Goal: Task Accomplishment & Management: Complete application form

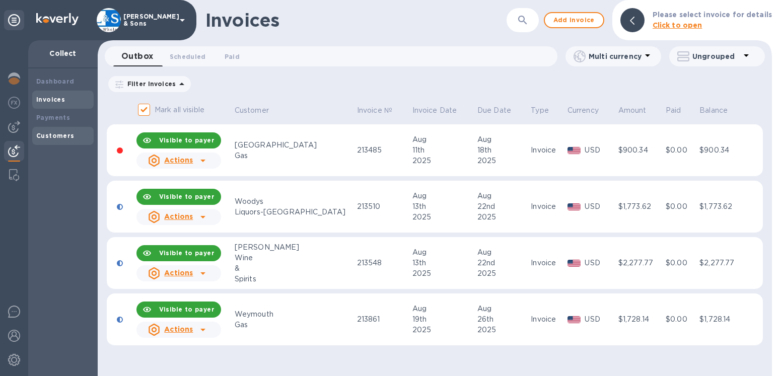
click at [69, 134] on b "Customers" at bounding box center [55, 136] width 38 height 8
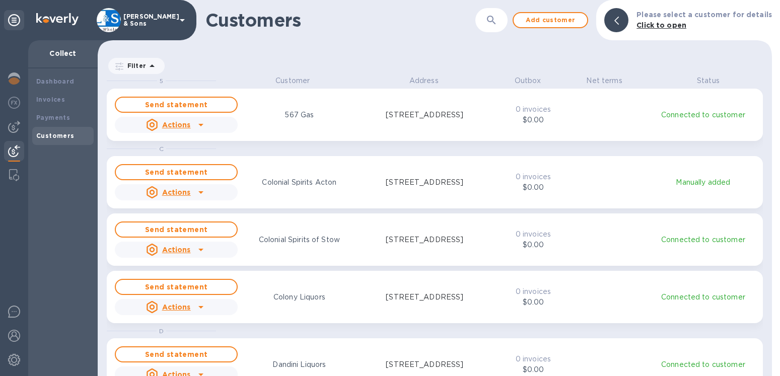
scroll to position [292, 665]
click at [620, 22] on div at bounding box center [616, 20] width 24 height 24
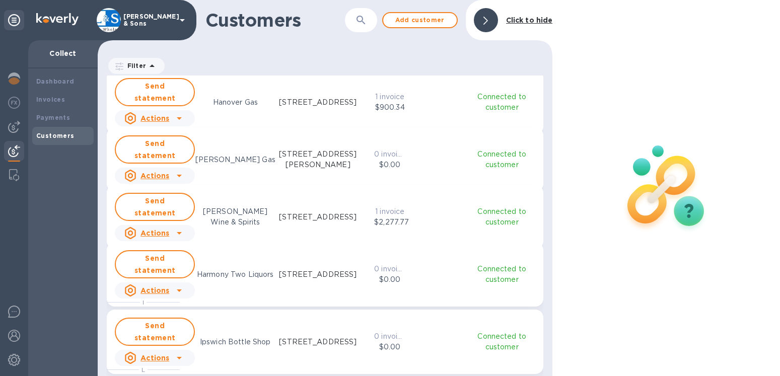
scroll to position [631, 0]
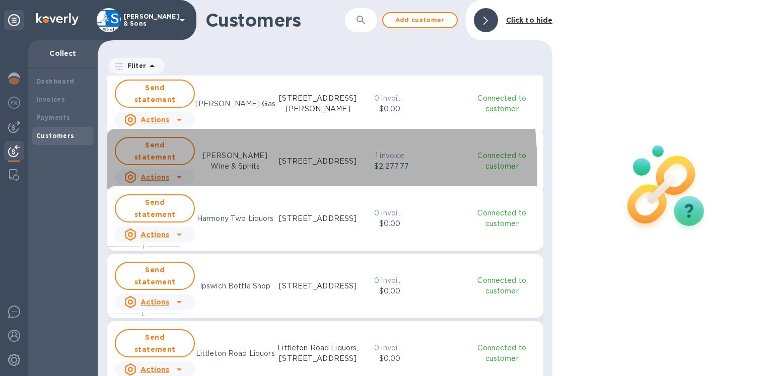
click at [162, 173] on u "Actions" at bounding box center [154, 177] width 29 height 8
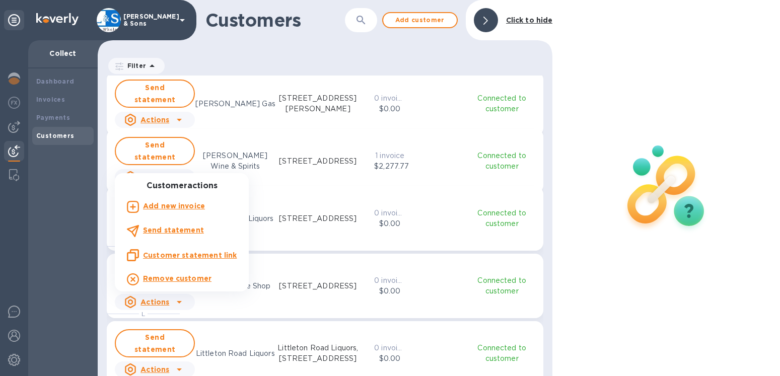
click at [173, 208] on b "Add new invoice" at bounding box center [174, 206] width 62 height 8
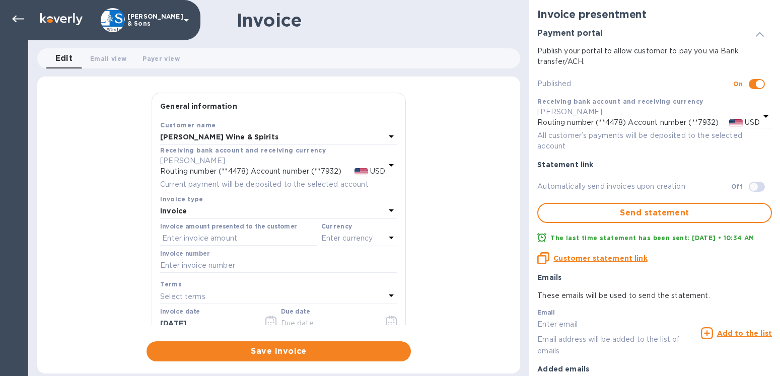
checkbox input "true"
click at [175, 235] on input "text" at bounding box center [238, 238] width 157 height 15
type input "1,510.72"
click at [321, 238] on p "Enter currency" at bounding box center [347, 238] width 52 height 11
click at [251, 260] on div "USD" at bounding box center [261, 264] width 82 height 15
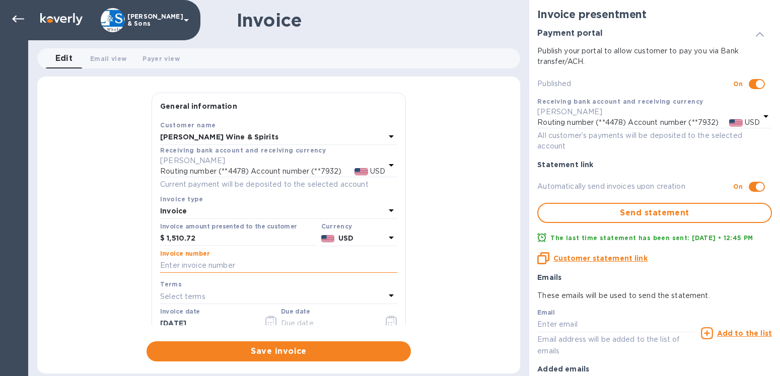
click at [219, 264] on input "text" at bounding box center [278, 265] width 237 height 15
type input "213848"
click at [266, 318] on icon "button" at bounding box center [271, 322] width 12 height 12
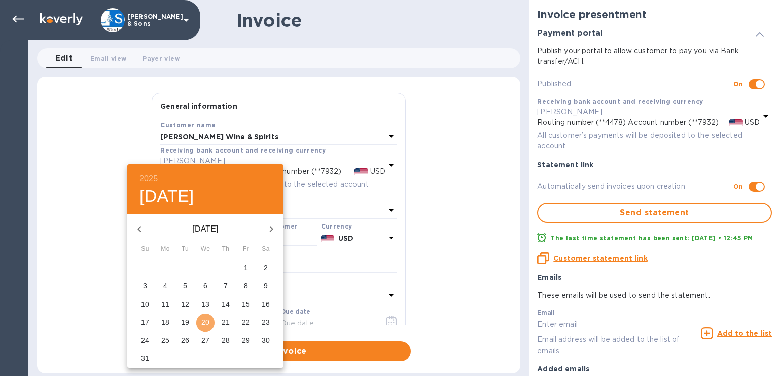
click at [207, 323] on p "20" at bounding box center [205, 322] width 8 height 10
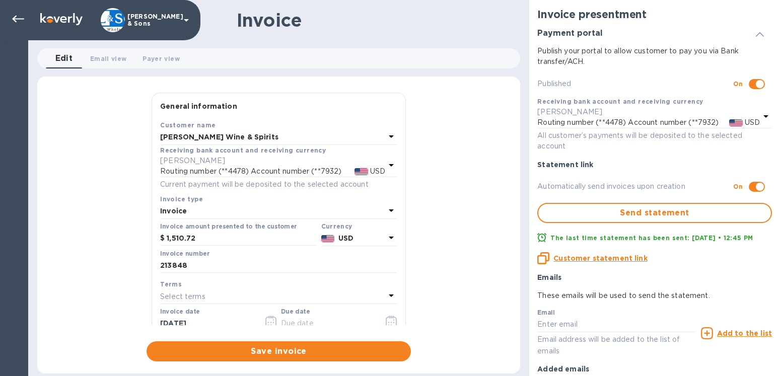
click at [386, 323] on icon "button" at bounding box center [392, 322] width 12 height 12
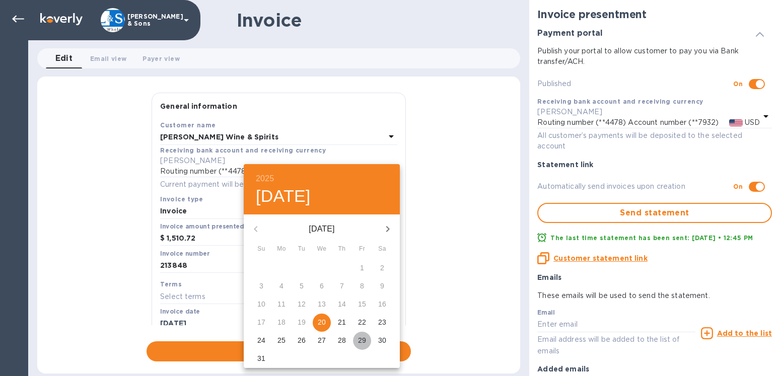
click at [361, 340] on p "29" at bounding box center [362, 340] width 8 height 10
type input "[DATE]"
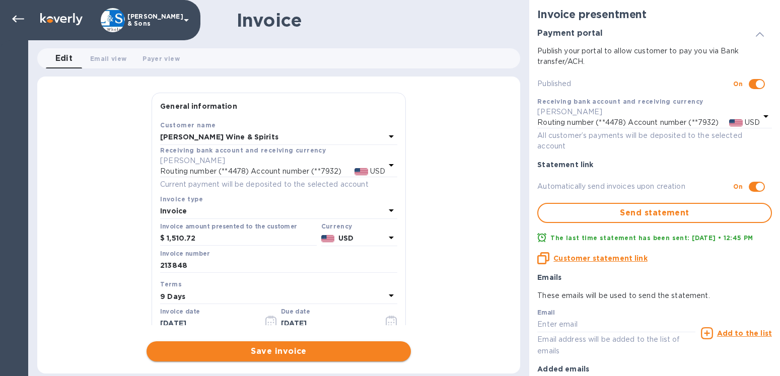
click at [301, 355] on span "Save invoice" at bounding box center [279, 351] width 248 height 12
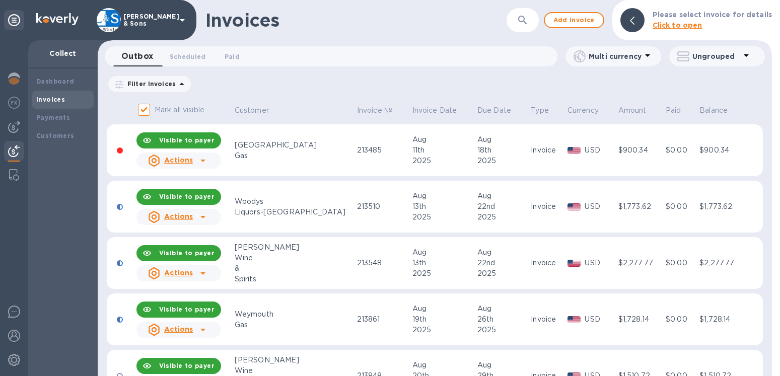
click at [642, 19] on div at bounding box center [632, 20] width 24 height 24
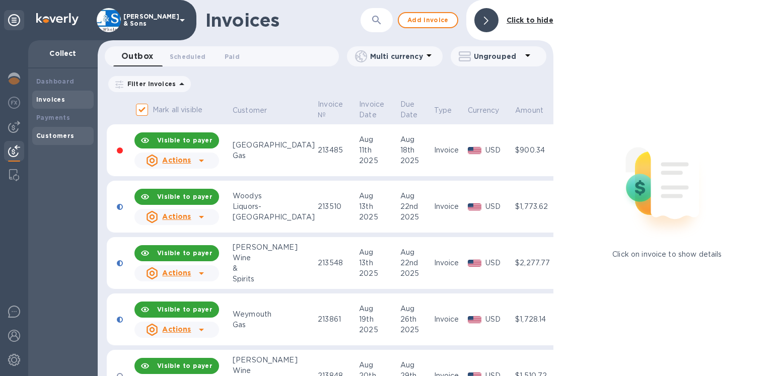
click at [59, 135] on b "Customers" at bounding box center [55, 136] width 38 height 8
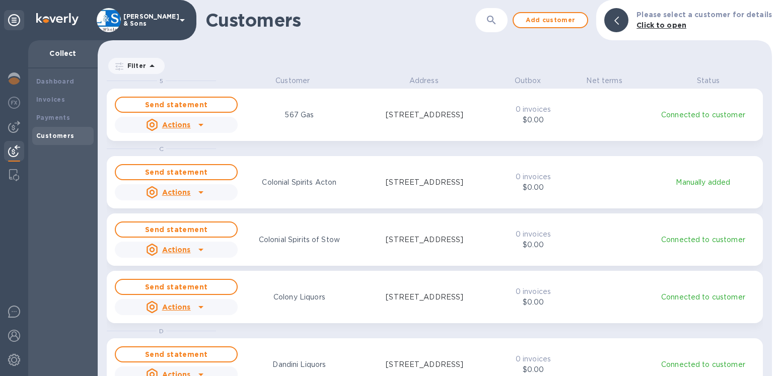
scroll to position [292, 665]
click at [619, 23] on div at bounding box center [616, 20] width 24 height 24
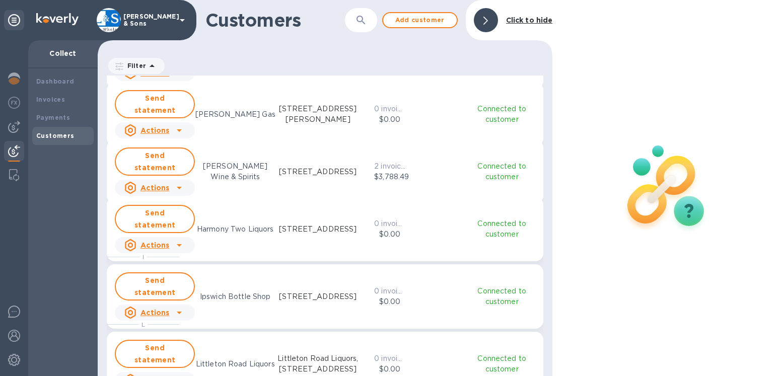
scroll to position [631, 0]
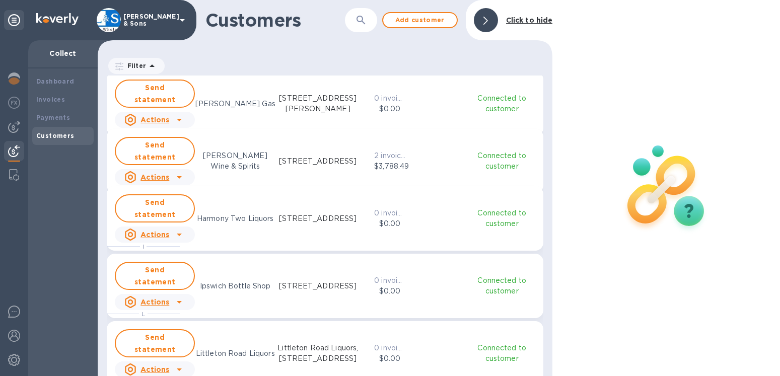
click at [161, 231] on u "Actions" at bounding box center [154, 235] width 29 height 8
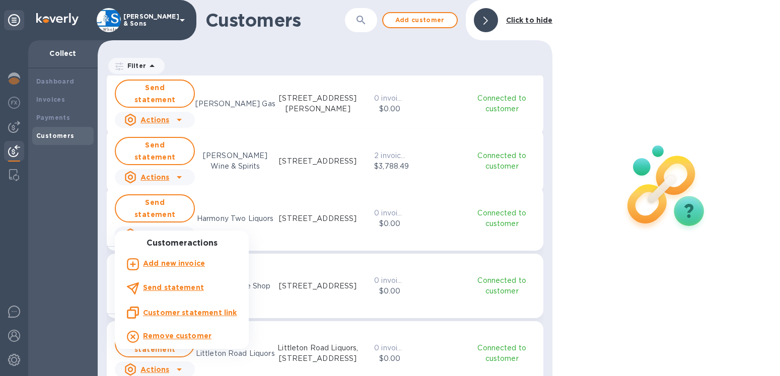
click at [173, 265] on b "Add new invoice" at bounding box center [174, 263] width 62 height 8
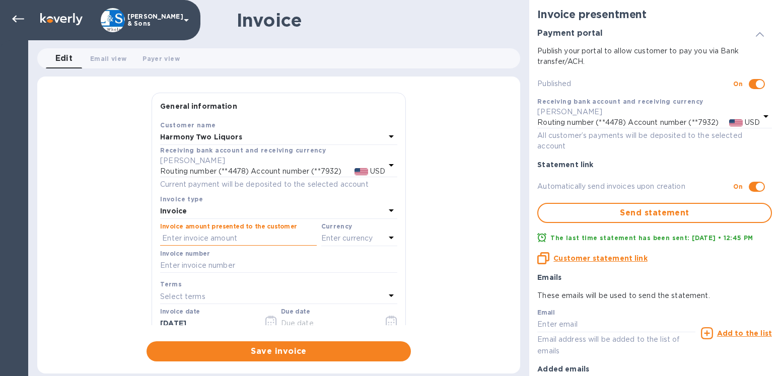
click at [191, 238] on input "text" at bounding box center [238, 238] width 157 height 15
type input "4,046.94"
click at [336, 239] on p "Enter currency" at bounding box center [347, 238] width 52 height 11
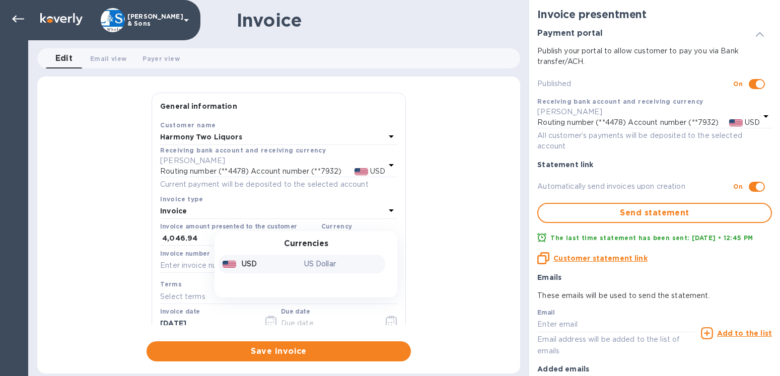
click at [249, 262] on p "USD" at bounding box center [249, 264] width 15 height 11
click at [201, 265] on input "text" at bounding box center [278, 265] width 237 height 15
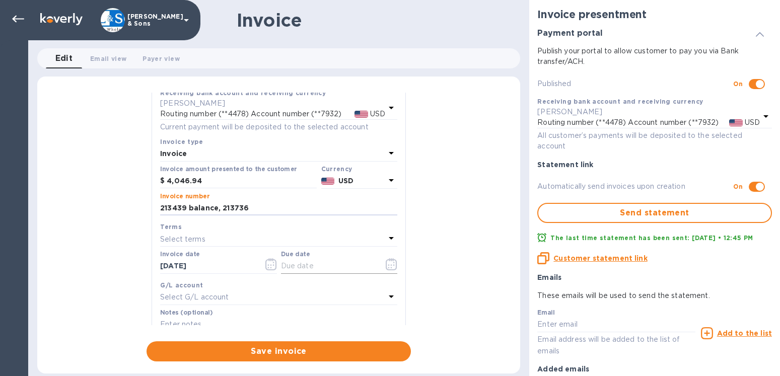
type input "213439 balance, 213736"
click at [386, 265] on icon "button" at bounding box center [392, 264] width 12 height 12
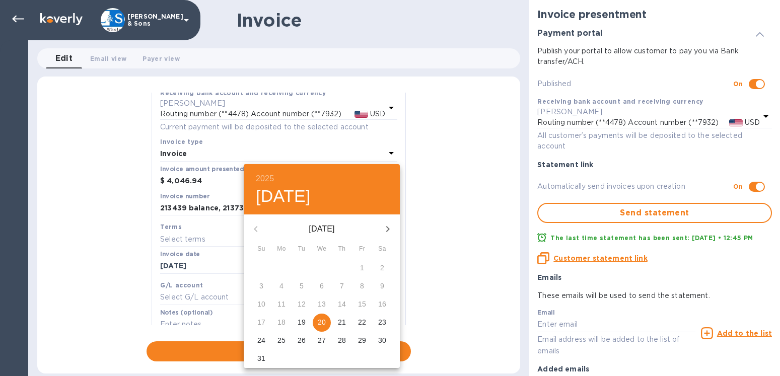
click at [322, 338] on p "27" at bounding box center [322, 340] width 8 height 10
type input "[DATE]"
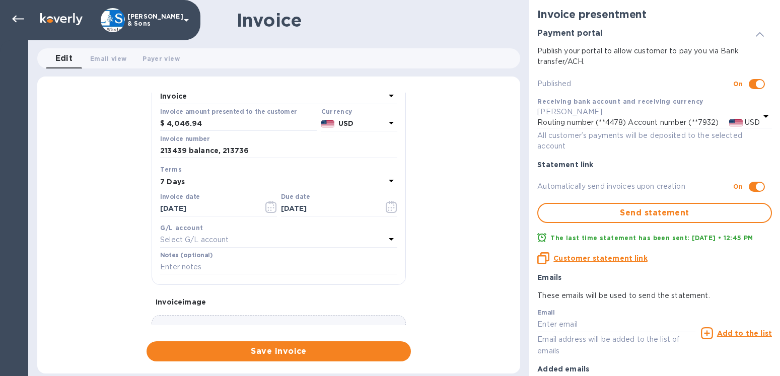
scroll to position [0, 0]
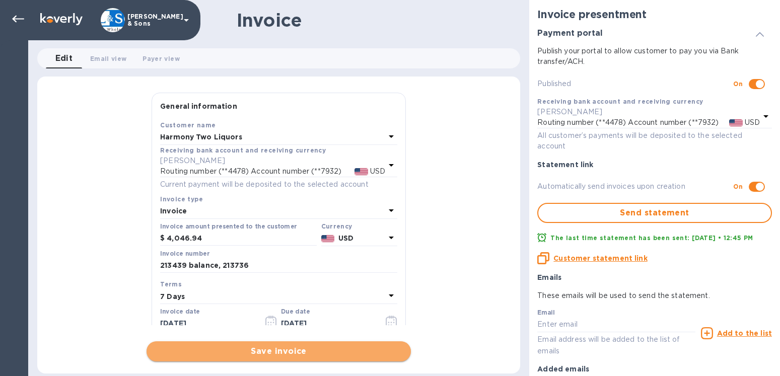
click at [285, 352] on span "Save invoice" at bounding box center [279, 351] width 248 height 12
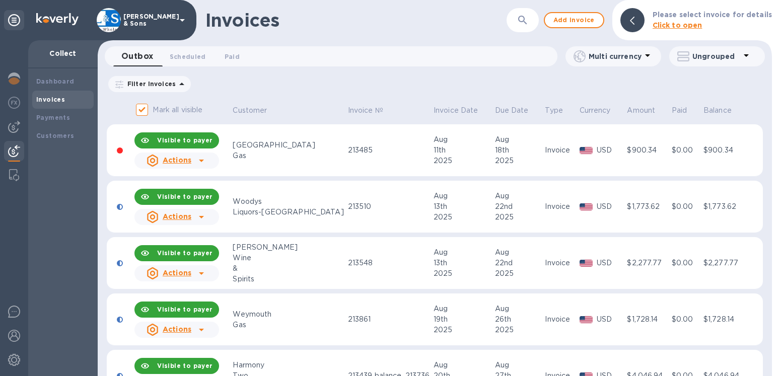
click at [634, 17] on span at bounding box center [632, 21] width 5 height 10
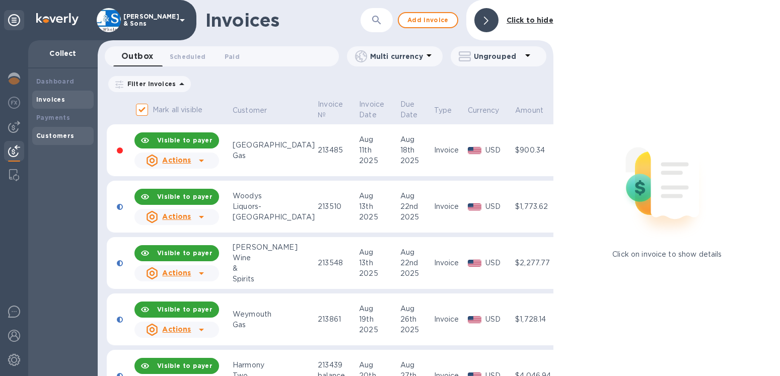
click at [62, 133] on b "Customers" at bounding box center [55, 136] width 38 height 8
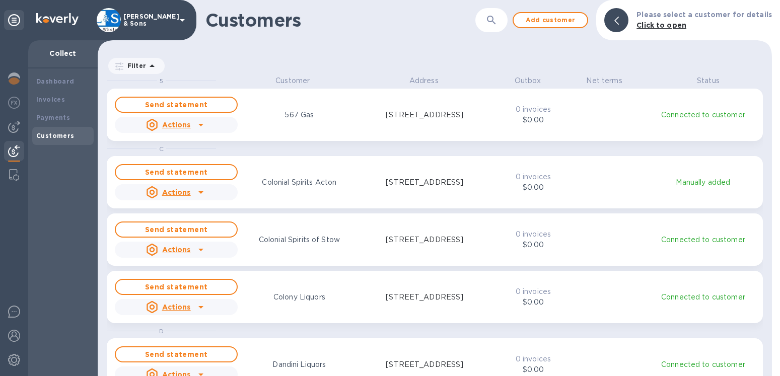
scroll to position [292, 665]
click at [618, 22] on div at bounding box center [616, 20] width 24 height 24
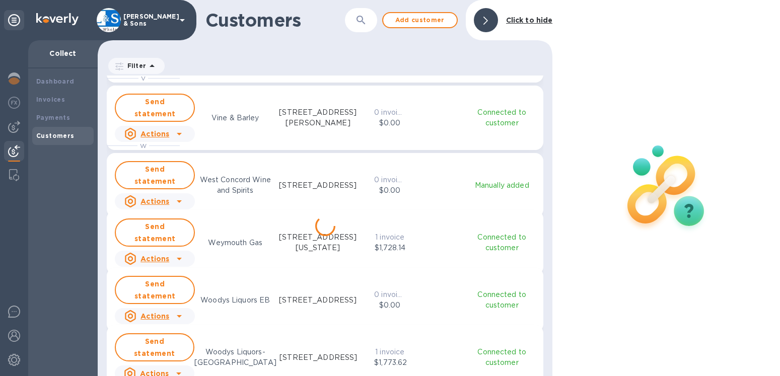
scroll to position [1632, 0]
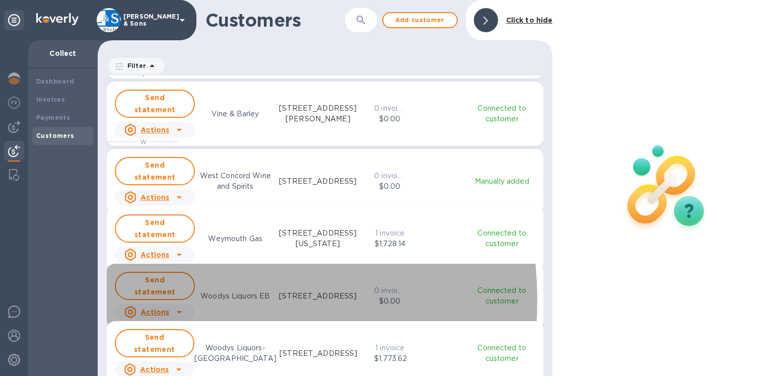
click at [163, 308] on u "Actions" at bounding box center [154, 312] width 29 height 8
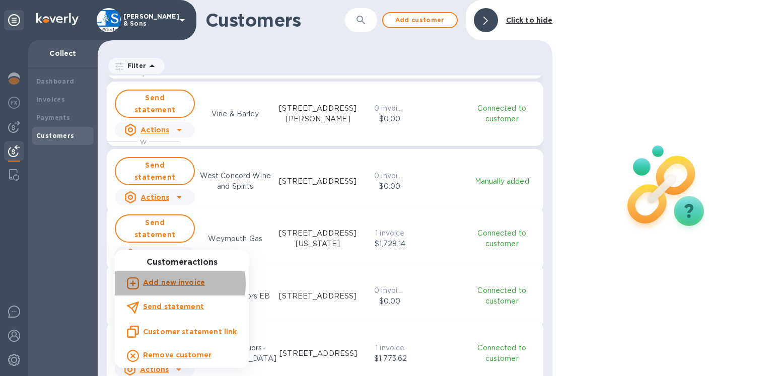
click at [170, 284] on b "Add new invoice" at bounding box center [174, 282] width 62 height 8
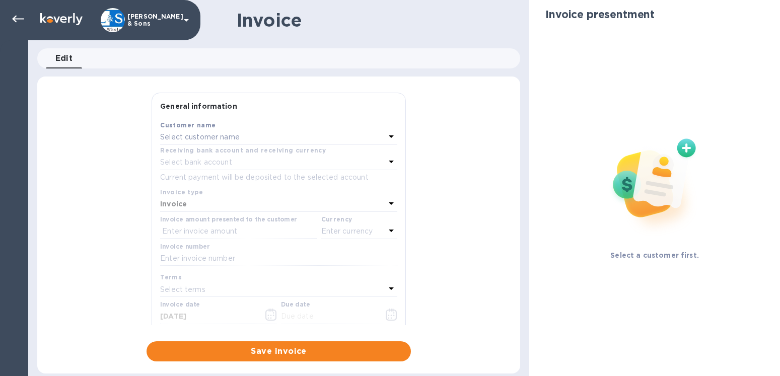
type input "[DATE]"
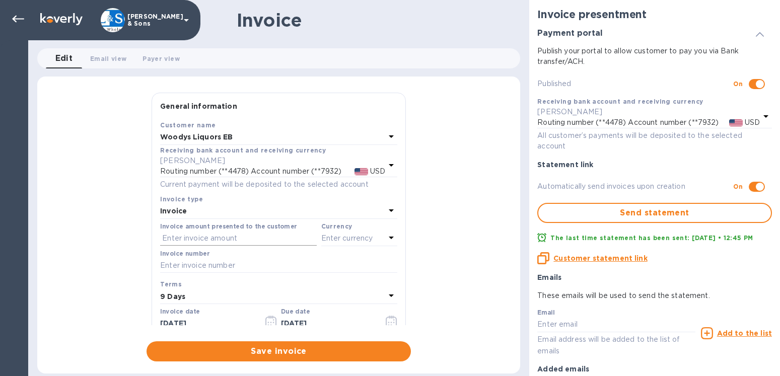
click at [186, 241] on input "text" at bounding box center [238, 238] width 157 height 15
type input "1,773.70"
click at [335, 237] on p "Enter currency" at bounding box center [347, 238] width 52 height 11
click at [242, 260] on p "USD" at bounding box center [249, 264] width 15 height 11
click at [207, 265] on input "text" at bounding box center [278, 265] width 237 height 15
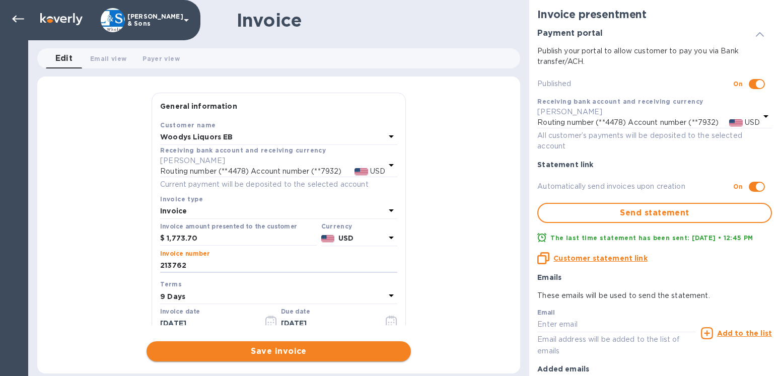
type input "213762"
click at [359, 349] on span "Save invoice" at bounding box center [279, 351] width 248 height 12
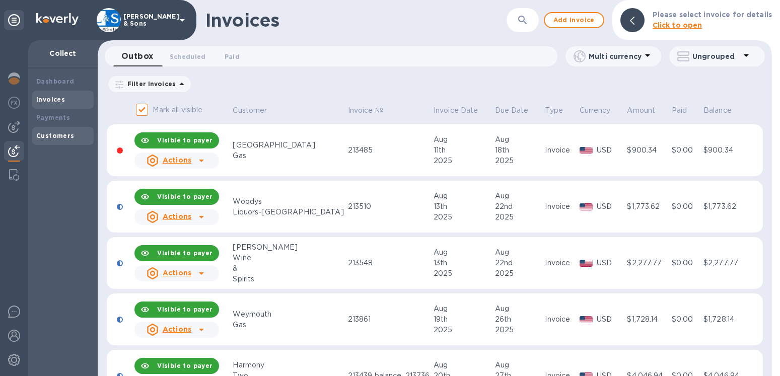
click at [67, 138] on b "Customers" at bounding box center [55, 136] width 38 height 8
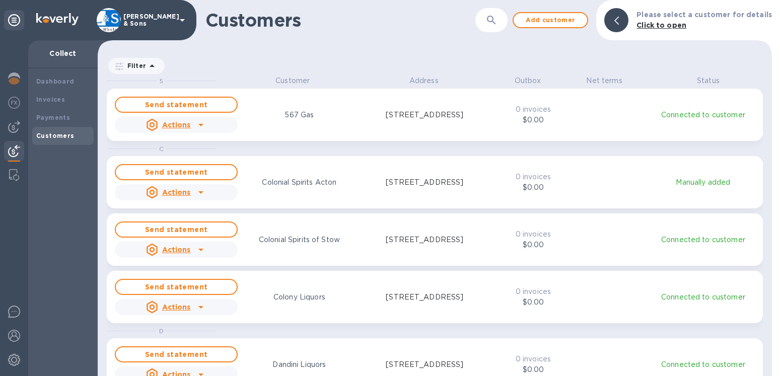
scroll to position [292, 665]
click at [67, 138] on b "Customers" at bounding box center [55, 136] width 38 height 8
click at [619, 24] on icon at bounding box center [616, 21] width 5 height 8
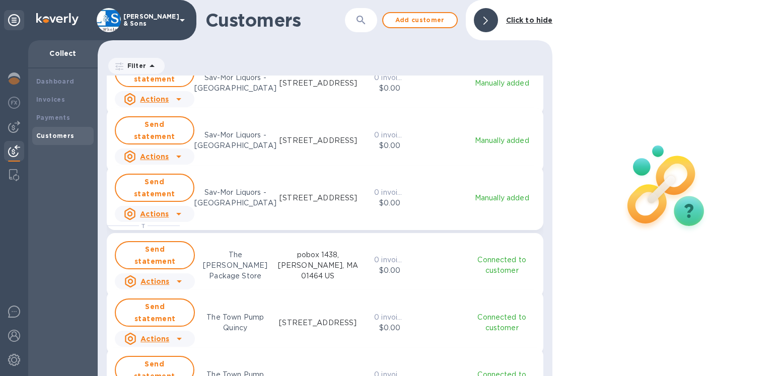
scroll to position [1632, 0]
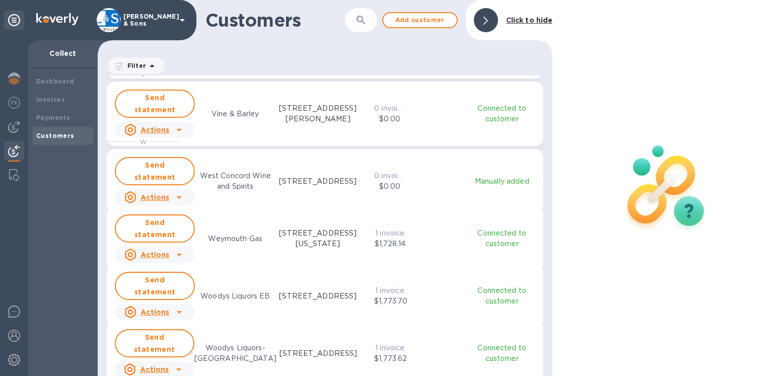
click at [162, 365] on u "Actions" at bounding box center [154, 369] width 29 height 8
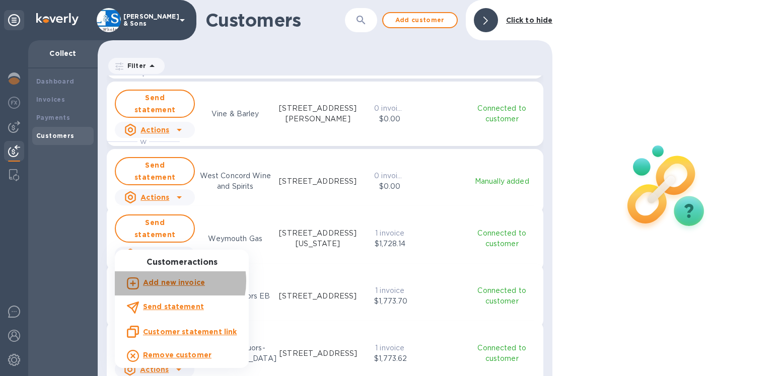
click at [170, 281] on b "Add new invoice" at bounding box center [174, 282] width 62 height 8
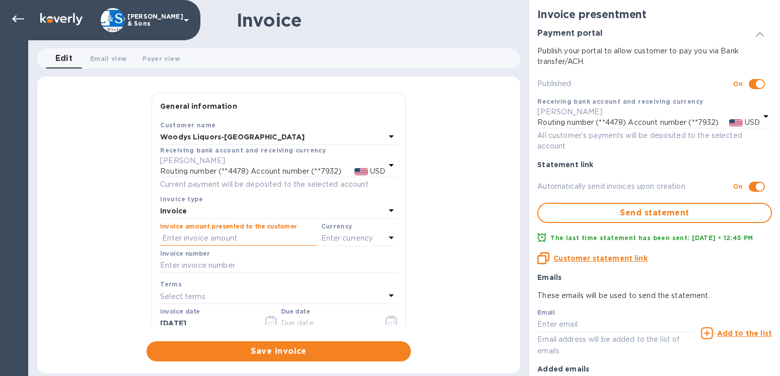
click at [174, 240] on input "text" at bounding box center [238, 238] width 157 height 15
type input "1,966.75"
click at [331, 237] on p "Enter currency" at bounding box center [347, 238] width 52 height 11
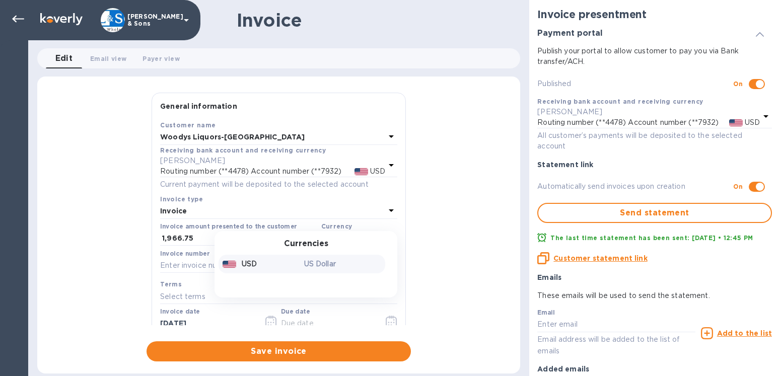
click at [250, 262] on div "USD" at bounding box center [261, 264] width 82 height 15
click at [206, 261] on input "text" at bounding box center [278, 265] width 237 height 15
type input "213817"
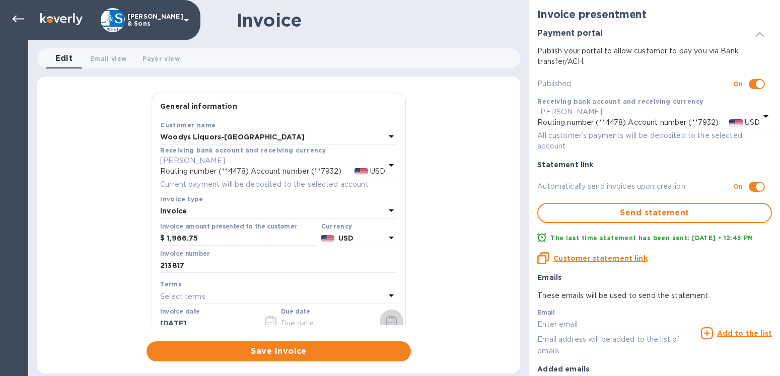
click at [386, 325] on icon "button" at bounding box center [392, 322] width 12 height 12
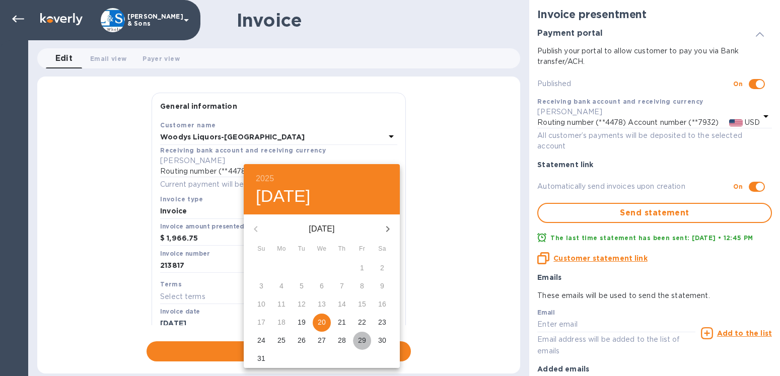
click at [361, 339] on p "29" at bounding box center [362, 340] width 8 height 10
type input "[DATE]"
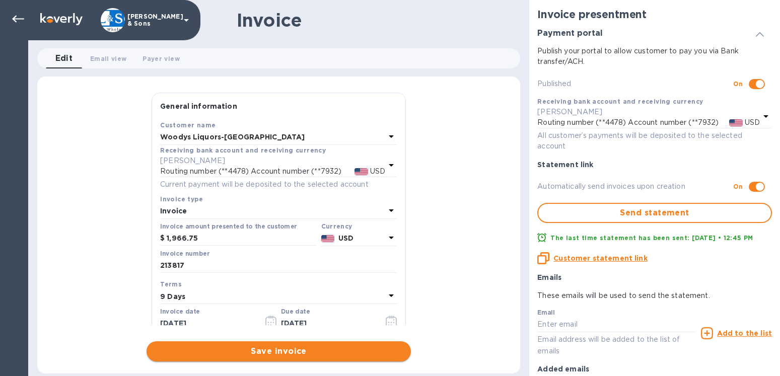
click at [263, 351] on span "Save invoice" at bounding box center [279, 351] width 248 height 12
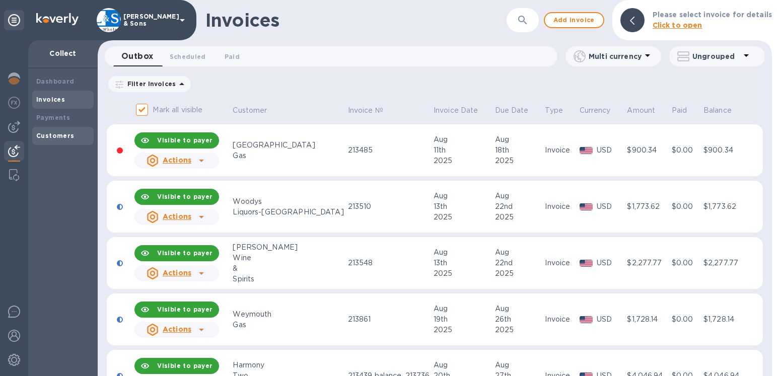
click at [61, 137] on b "Customers" at bounding box center [55, 136] width 38 height 8
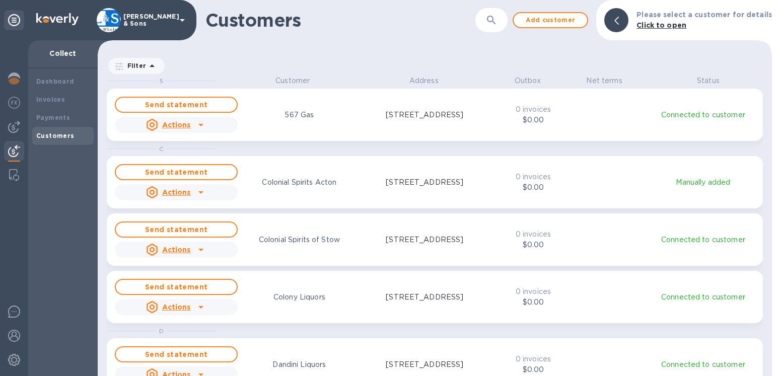
scroll to position [292, 665]
click at [56, 119] on b "Payments" at bounding box center [53, 118] width 34 height 8
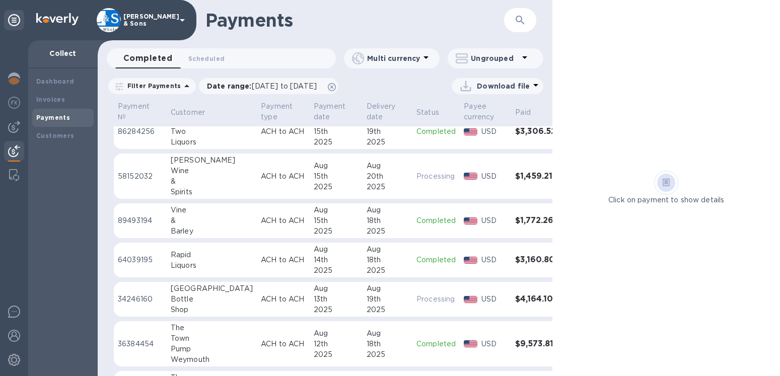
scroll to position [287, 0]
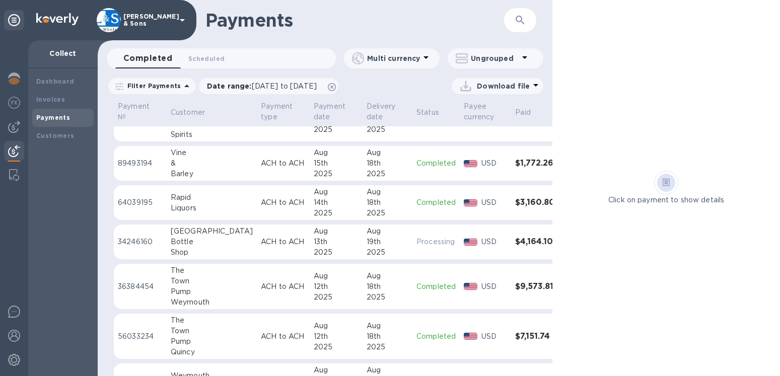
click at [366, 238] on div "19th" at bounding box center [387, 242] width 42 height 11
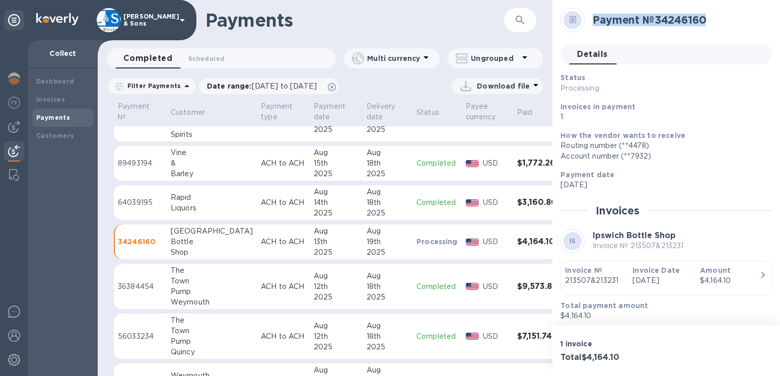
drag, startPoint x: 592, startPoint y: 22, endPoint x: 707, endPoint y: 29, distance: 114.4
click at [707, 29] on div "Payment № 34246160" at bounding box center [677, 20] width 179 height 21
copy h2 "Payment № 34246160"
click at [14, 308] on img at bounding box center [14, 312] width 12 height 12
